Goal: Information Seeking & Learning: Check status

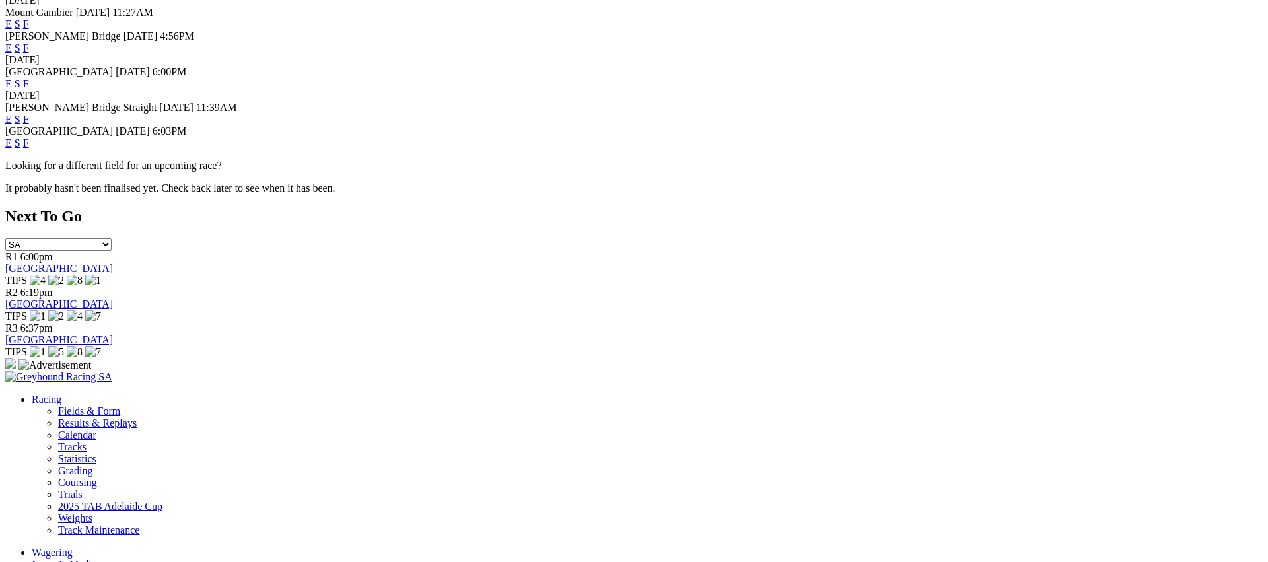
scroll to position [609, 0]
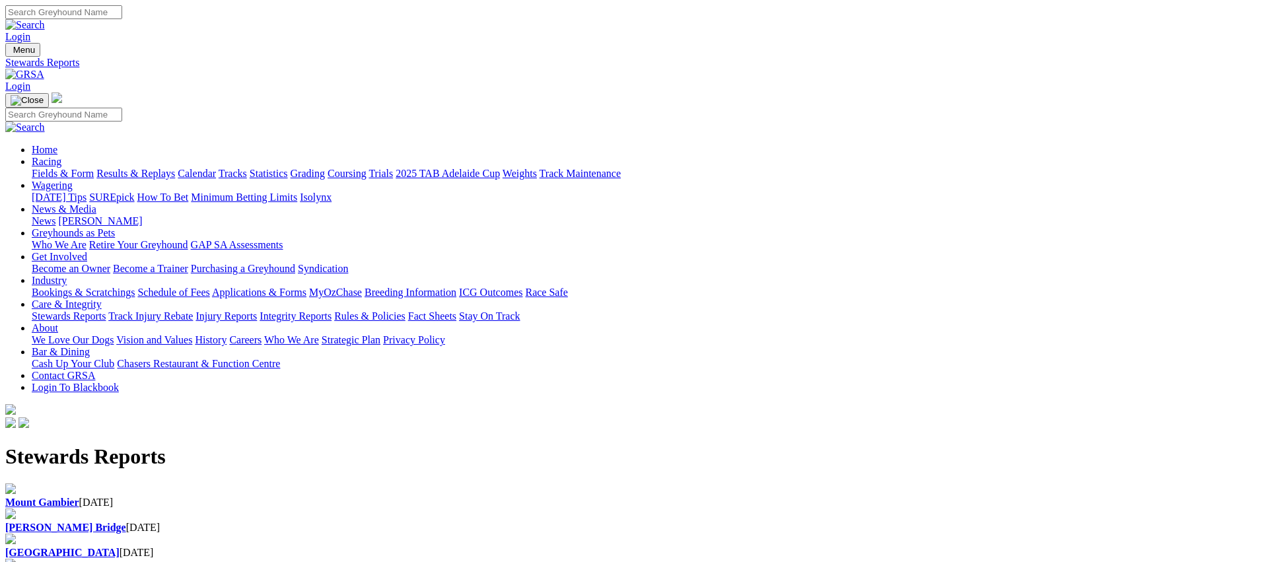
click at [126, 522] on b "Murray Bridge" at bounding box center [65, 527] width 121 height 11
click at [79, 497] on b "Mount Gambier" at bounding box center [42, 502] width 74 height 11
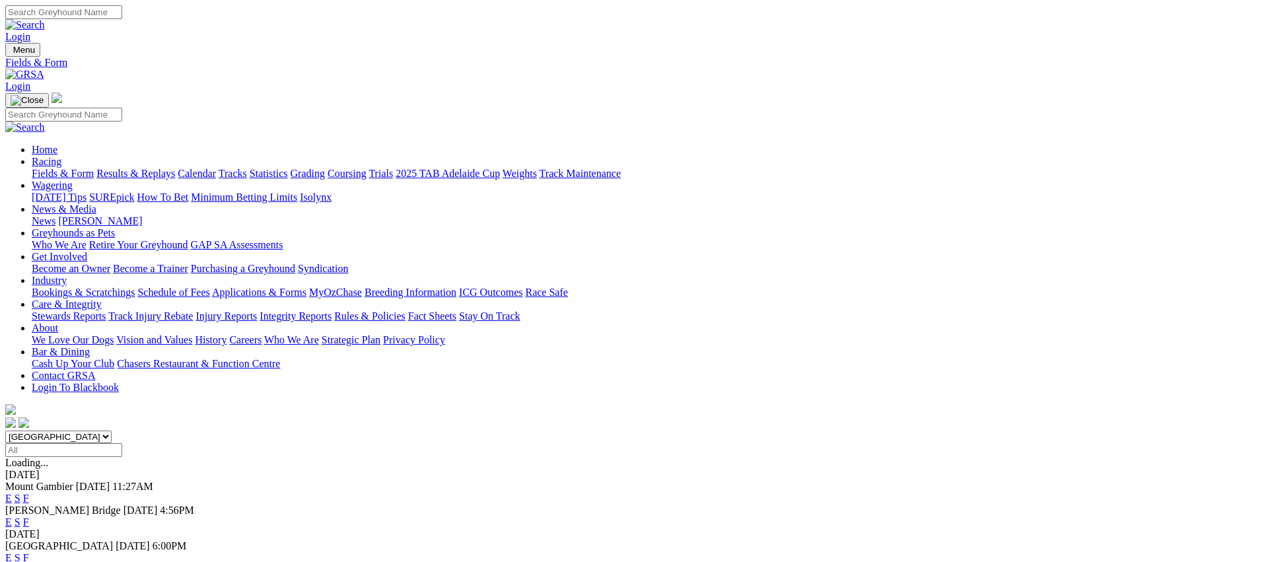
click at [175, 168] on link "Results & Replays" at bounding box center [135, 173] width 79 height 11
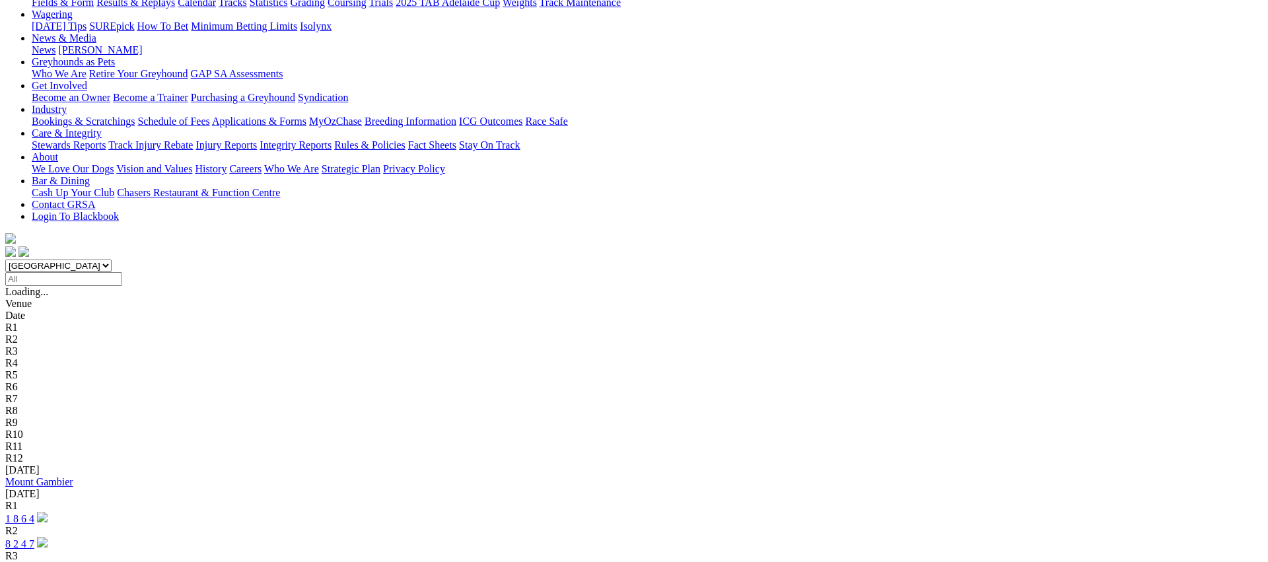
scroll to position [181, 0]
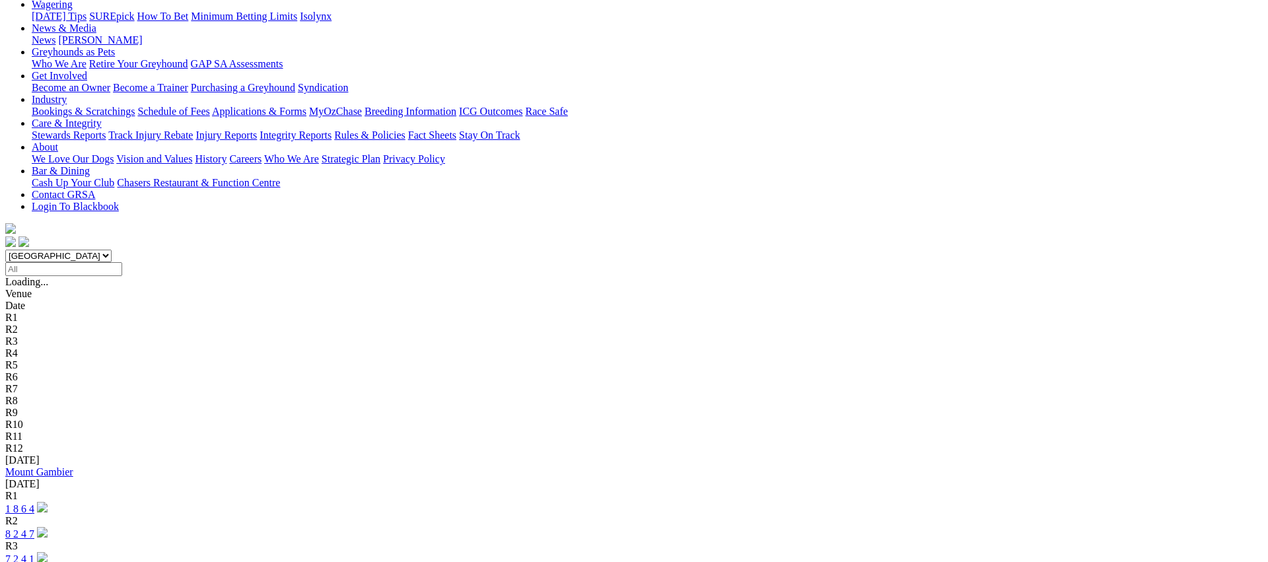
click at [34, 503] on link "1 8 6 4" at bounding box center [19, 508] width 29 height 11
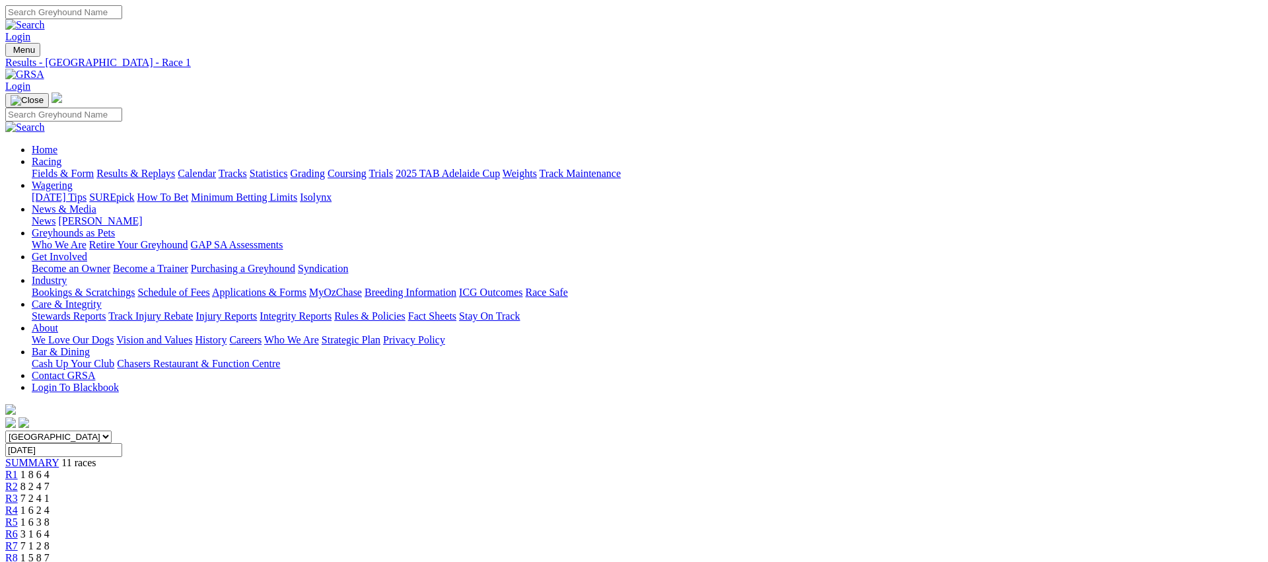
click at [18, 481] on span "R2" at bounding box center [11, 486] width 13 height 11
click at [413, 481] on div "R2 8 2 4 7" at bounding box center [633, 487] width 1257 height 12
click at [18, 481] on span "R2" at bounding box center [11, 486] width 13 height 11
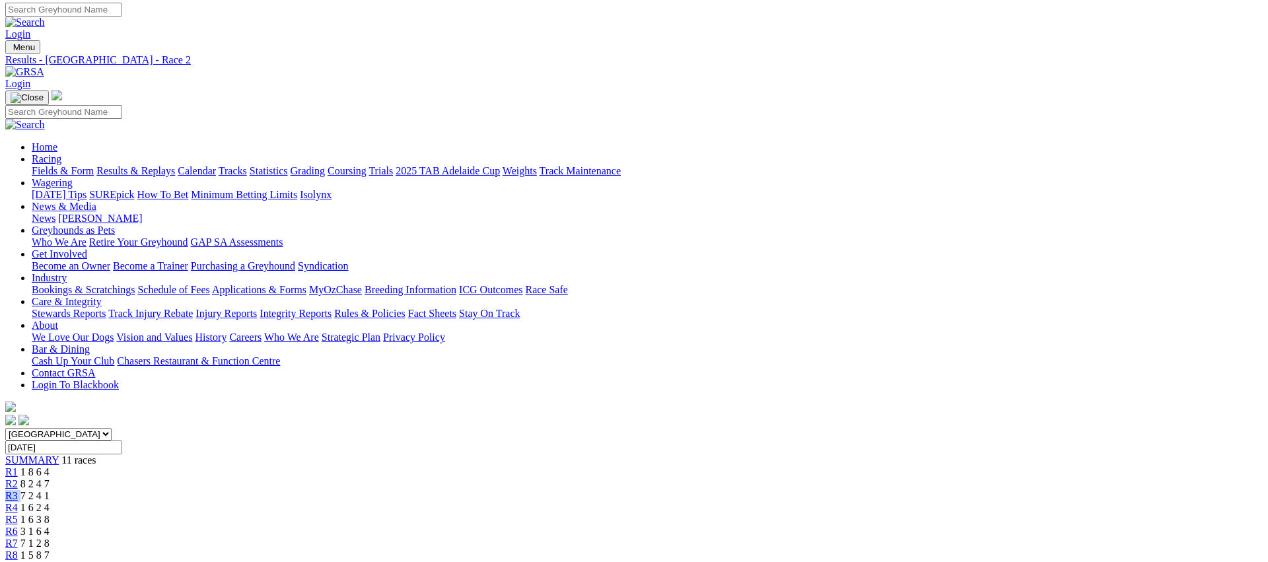
click at [18, 490] on span "R3" at bounding box center [11, 495] width 13 height 11
click at [18, 504] on span "R4" at bounding box center [11, 509] width 13 height 11
click at [18, 516] on link "R5" at bounding box center [11, 521] width 13 height 11
click at [681, 528] on div "R6 3 1 6 4" at bounding box center [633, 534] width 1257 height 12
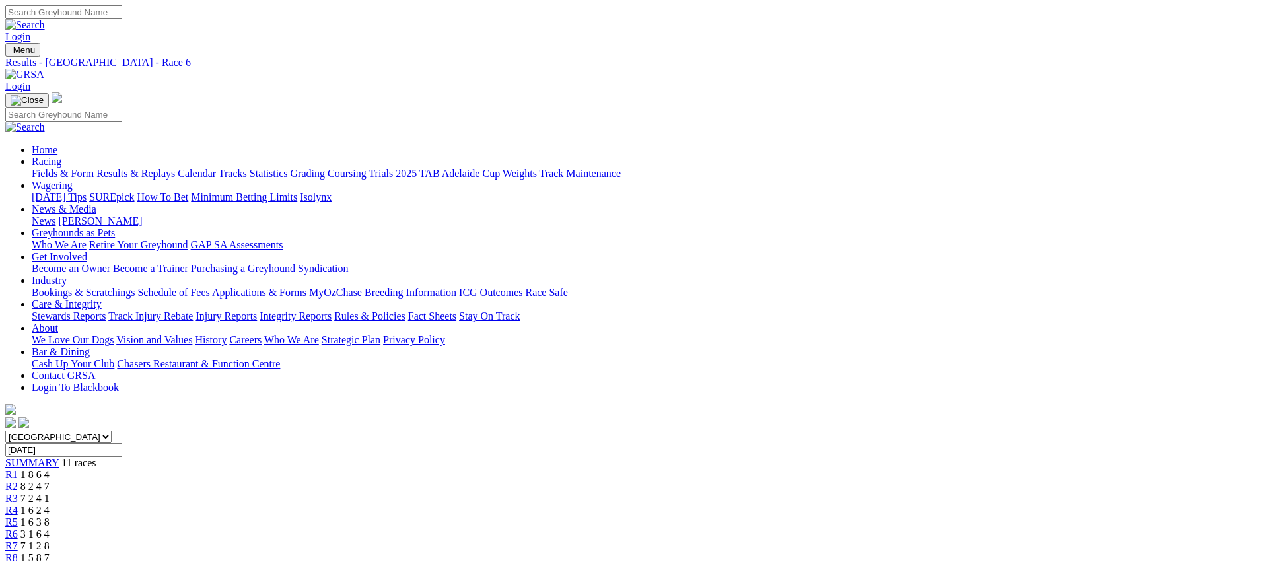
click at [744, 540] on div "R7 7 1 2 8" at bounding box center [633, 546] width 1257 height 12
click at [809, 552] on div "R8 1 5 8 7" at bounding box center [633, 558] width 1257 height 12
click at [881, 561] on div "R9 1 8 2 4" at bounding box center [633, 570] width 1257 height 12
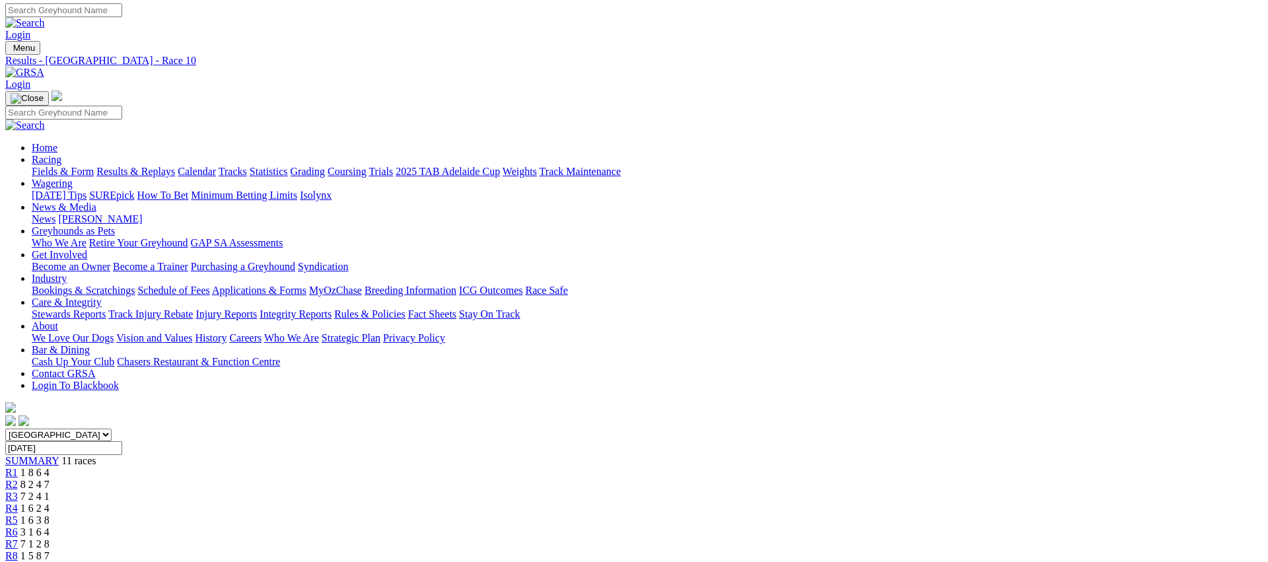
click at [94, 168] on link "Fields & Form" at bounding box center [63, 173] width 62 height 11
